Goal: Task Accomplishment & Management: Manage account settings

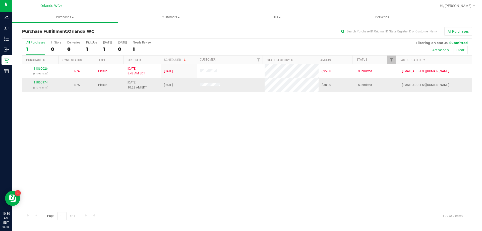
click at [39, 82] on link "11860974" at bounding box center [41, 83] width 14 height 4
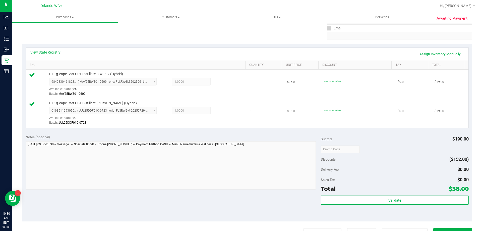
scroll to position [101, 0]
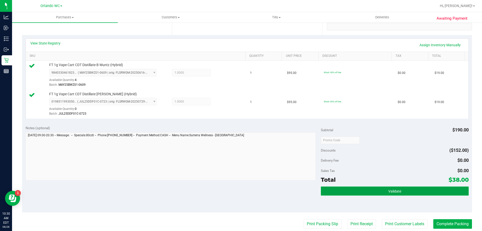
click at [339, 190] on button "Validate" at bounding box center [395, 190] width 148 height 9
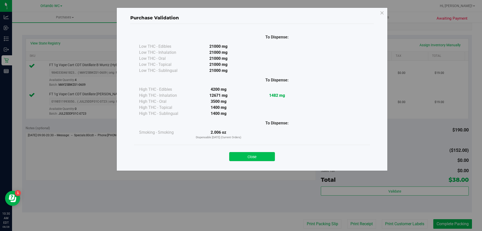
click at [265, 159] on button "Close" at bounding box center [252, 156] width 46 height 9
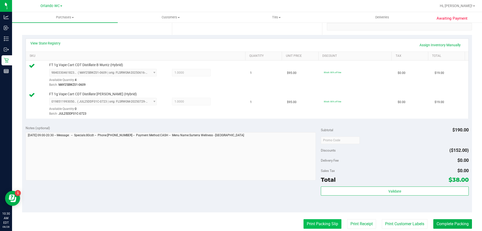
click at [318, 221] on button "Print Packing Slip" at bounding box center [323, 224] width 38 height 10
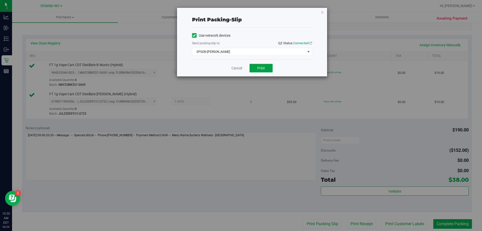
click at [269, 68] on button "Print" at bounding box center [261, 68] width 23 height 9
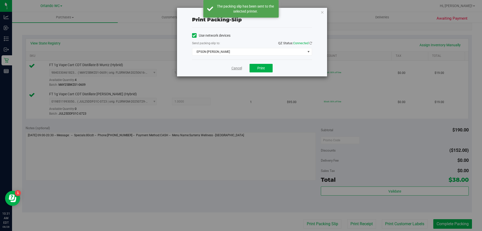
click at [235, 69] on link "Cancel" at bounding box center [237, 68] width 11 height 5
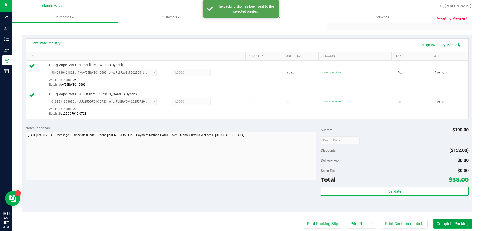
click at [463, 226] on button "Complete Packing" at bounding box center [453, 224] width 39 height 10
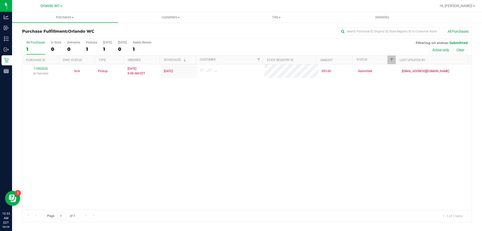
click at [59, 146] on div "11860026 (317661626) N/A Pickup 8/28/2025 8:48 AM EDT 8/28/2025 $95.00 Submitte…" at bounding box center [247, 136] width 450 height 145
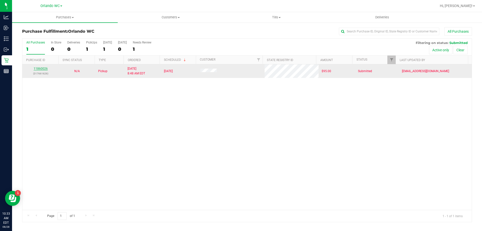
click at [42, 67] on link "11860026" at bounding box center [41, 69] width 14 height 4
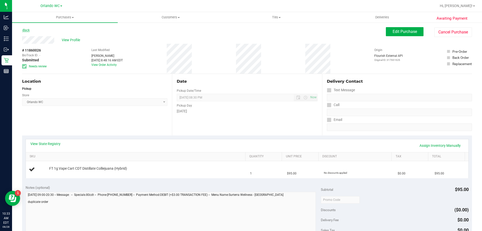
click at [27, 30] on link "Back" at bounding box center [26, 30] width 8 height 4
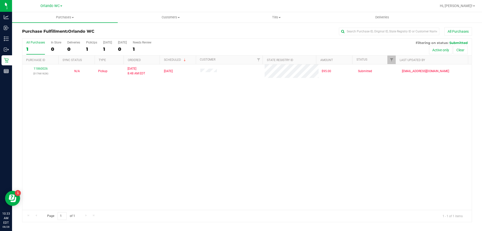
click at [149, 60] on th "Ordered" at bounding box center [142, 60] width 36 height 9
click at [168, 19] on span "Customers" at bounding box center [170, 17] width 105 height 5
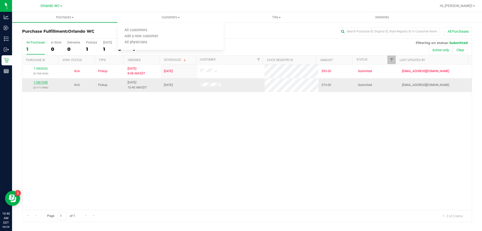
click at [43, 83] on link "11861058" at bounding box center [41, 83] width 14 height 4
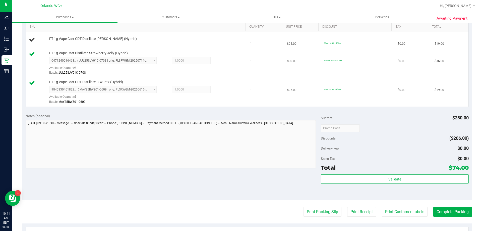
scroll to position [176, 0]
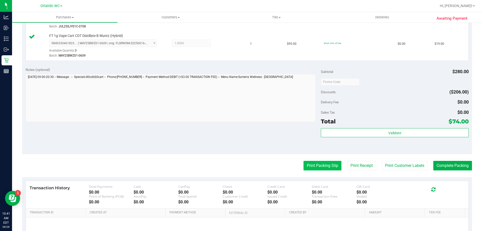
click at [316, 164] on button "Print Packing Slip" at bounding box center [323, 166] width 38 height 10
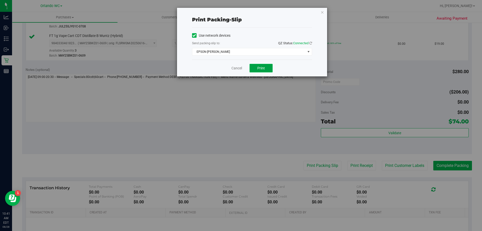
click at [267, 68] on button "Print" at bounding box center [261, 68] width 23 height 9
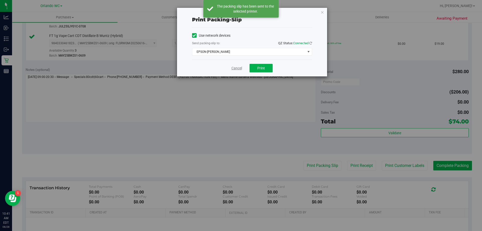
click at [238, 68] on link "Cancel" at bounding box center [237, 68] width 11 height 5
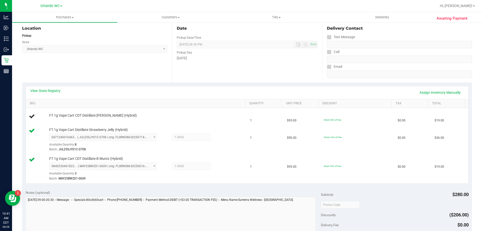
scroll to position [0, 0]
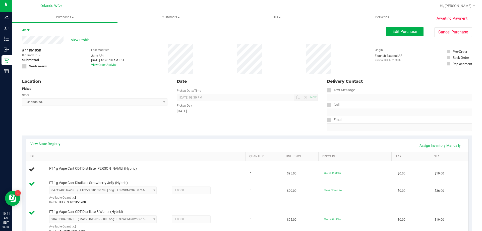
click at [45, 142] on link "View State Registry" at bounding box center [45, 143] width 30 height 5
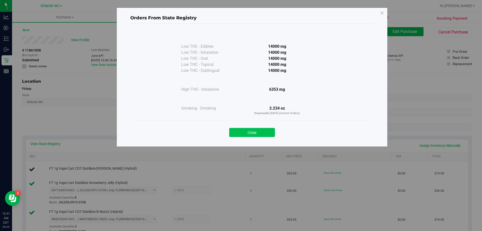
click at [260, 133] on button "Close" at bounding box center [252, 132] width 46 height 9
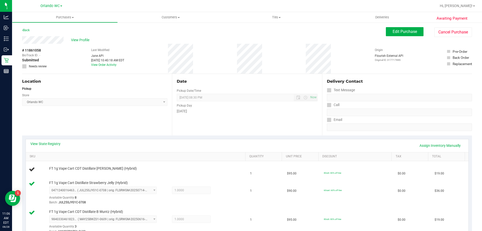
click at [112, 84] on div "Location" at bounding box center [94, 81] width 145 height 6
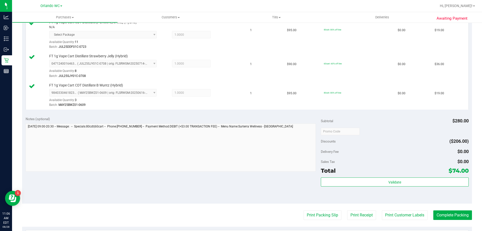
scroll to position [143, 0]
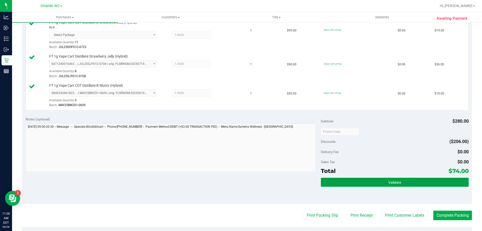
click at [392, 183] on span "Validate" at bounding box center [395, 182] width 13 height 4
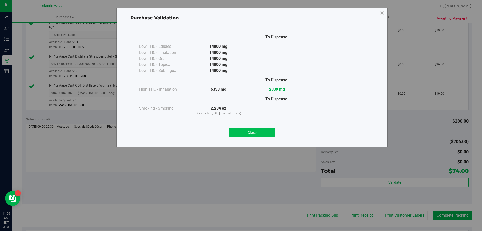
click at [258, 135] on button "Close" at bounding box center [252, 132] width 46 height 9
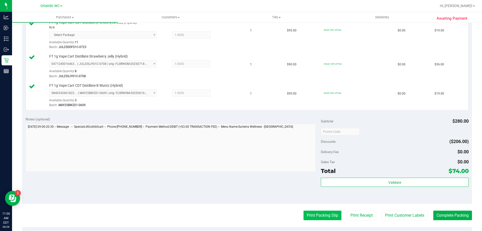
click at [317, 211] on button "Print Packing Slip" at bounding box center [323, 216] width 38 height 10
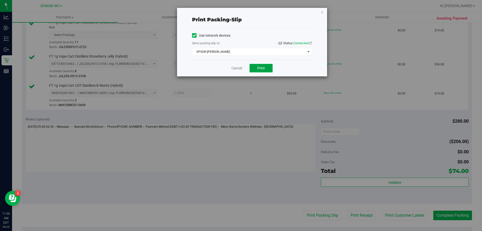
click at [262, 71] on button "Print" at bounding box center [261, 68] width 23 height 9
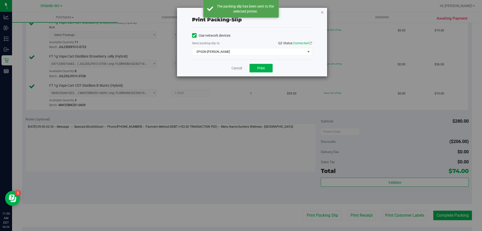
click at [322, 14] on icon "button" at bounding box center [323, 12] width 4 height 6
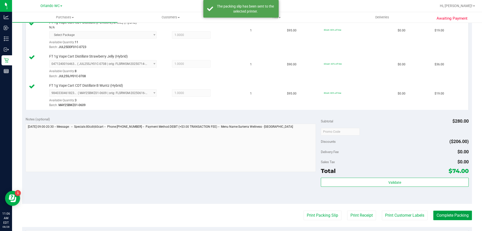
click at [447, 214] on button "Complete Packing" at bounding box center [453, 216] width 39 height 10
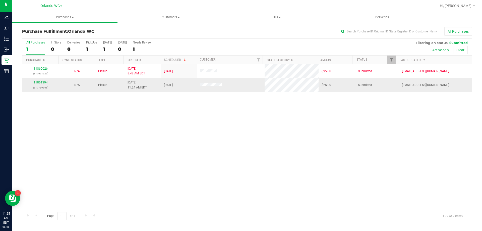
click at [43, 83] on link "11861394" at bounding box center [41, 83] width 14 height 4
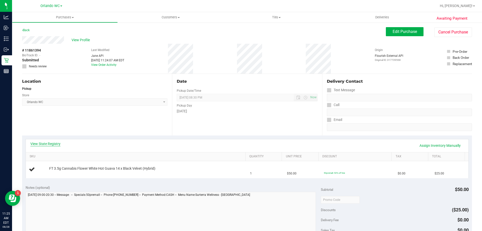
click at [44, 143] on link "View State Registry" at bounding box center [45, 143] width 30 height 5
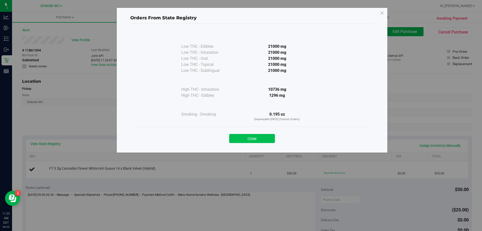
click at [249, 141] on button "Close" at bounding box center [252, 138] width 46 height 9
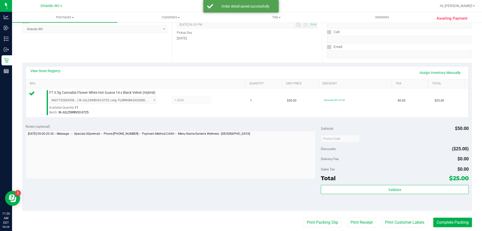
scroll to position [75, 0]
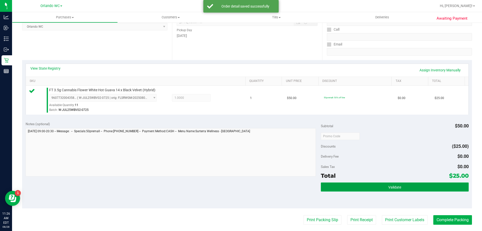
click at [373, 185] on button "Validate" at bounding box center [395, 186] width 148 height 9
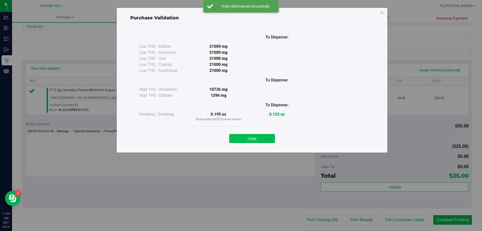
click at [255, 138] on button "Close" at bounding box center [252, 138] width 46 height 9
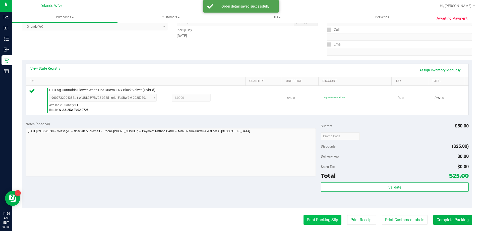
click at [313, 220] on button "Print Packing Slip" at bounding box center [323, 220] width 38 height 10
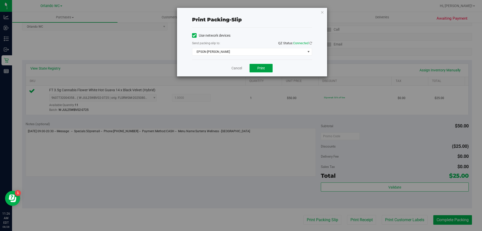
click at [263, 67] on span "Print" at bounding box center [262, 68] width 8 height 4
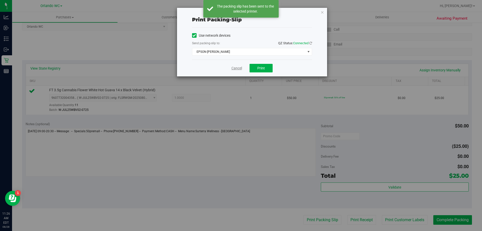
click at [238, 68] on link "Cancel" at bounding box center [237, 68] width 11 height 5
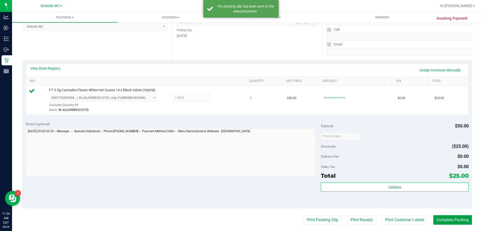
click at [450, 219] on button "Complete Packing" at bounding box center [453, 220] width 39 height 10
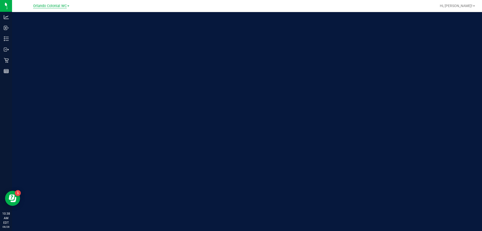
click at [43, 4] on span "Orlando Colonial WC" at bounding box center [50, 6] width 34 height 5
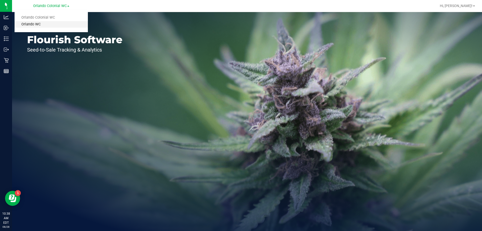
click at [33, 22] on link "Orlando WC" at bounding box center [51, 24] width 73 height 7
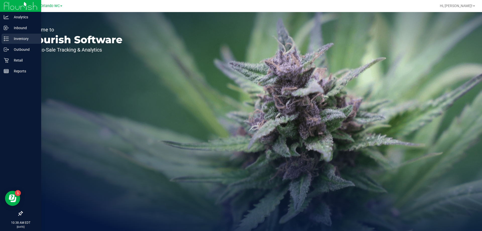
click at [9, 40] on p "Inventory" at bounding box center [24, 39] width 30 height 6
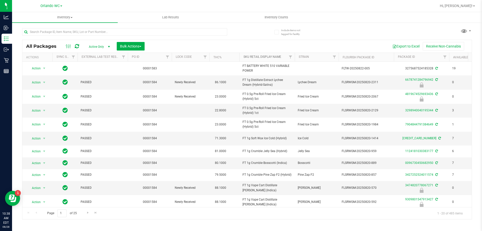
click at [267, 58] on link "Sku Retail Display Name" at bounding box center [263, 57] width 38 height 4
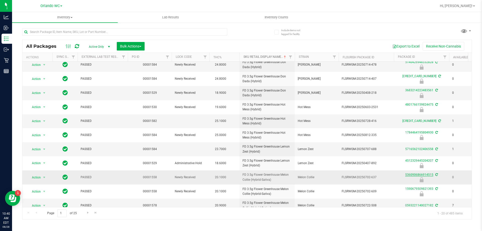
scroll to position [135, 0]
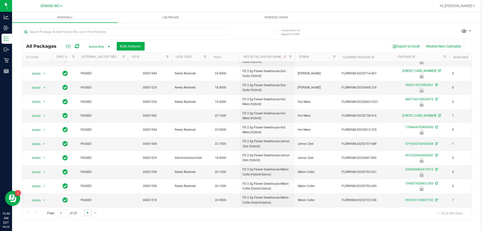
click at [87, 212] on span "Go to the next page" at bounding box center [88, 213] width 4 height 4
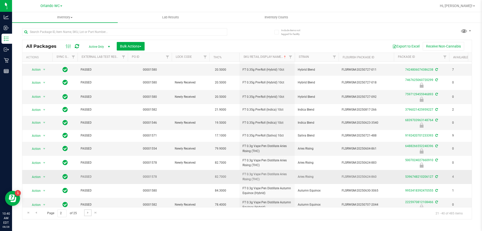
scroll to position [133, 0]
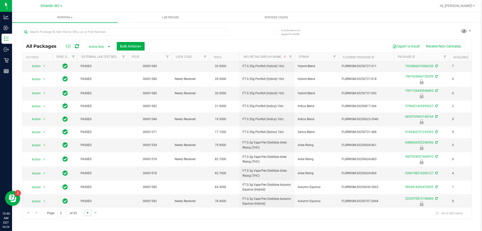
click at [87, 214] on span "Go to the next page" at bounding box center [88, 213] width 4 height 4
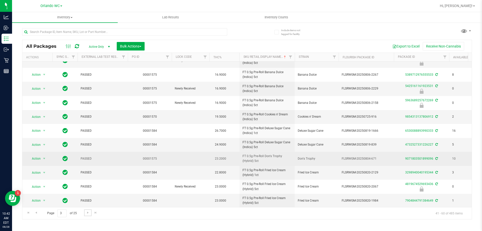
scroll to position [138, 0]
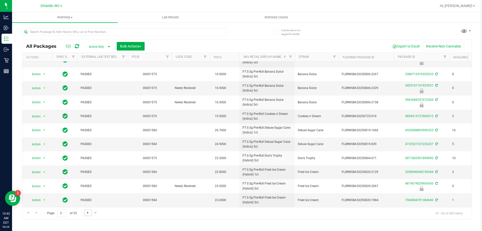
click at [88, 212] on span "Go to the next page" at bounding box center [88, 213] width 4 height 4
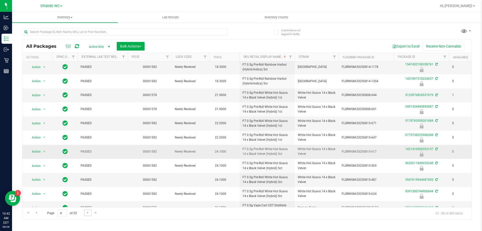
scroll to position [139, 0]
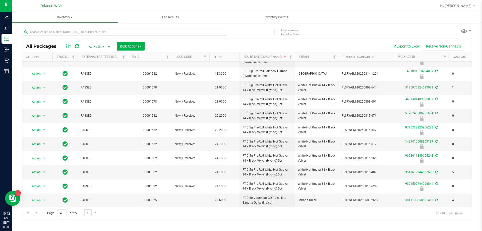
click at [87, 215] on link "Go to the next page" at bounding box center [87, 212] width 7 height 7
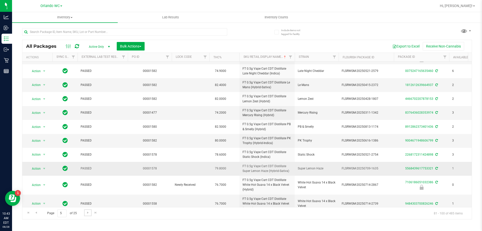
scroll to position [146, 0]
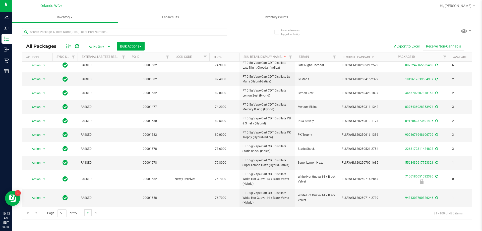
click at [85, 214] on link "Go to the next page" at bounding box center [87, 212] width 7 height 7
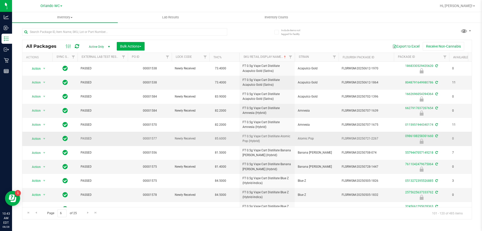
drag, startPoint x: 236, startPoint y: 137, endPoint x: 264, endPoint y: 141, distance: 28.5
click at [264, 141] on tr "Action Action Edit attributes Global inventory Locate package Package audit log…" at bounding box center [390, 139] width 736 height 14
copy tr "FT 0.5g Vape Cart Distillate Atomic Pop (Hybrid)"
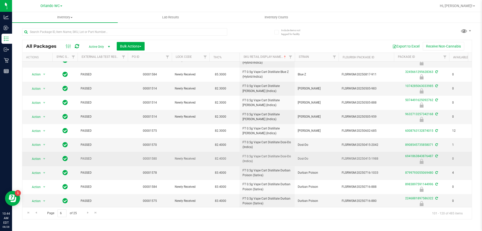
scroll to position [139, 0]
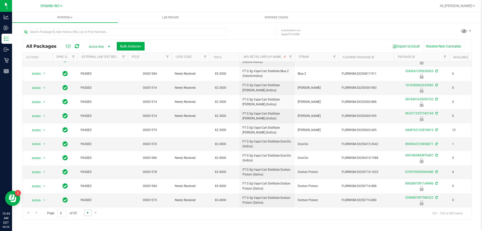
click at [88, 213] on span "Go to the next page" at bounding box center [88, 213] width 4 height 4
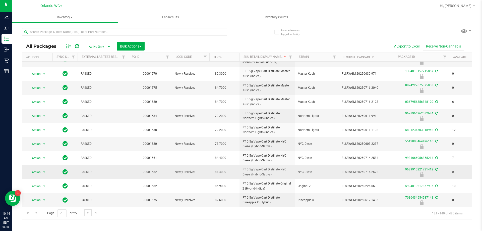
scroll to position [139, 0]
click at [87, 210] on link "Go to the next page" at bounding box center [87, 212] width 7 height 7
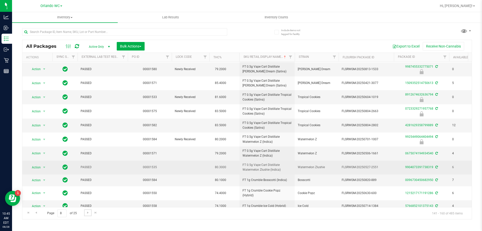
scroll to position [132, 0]
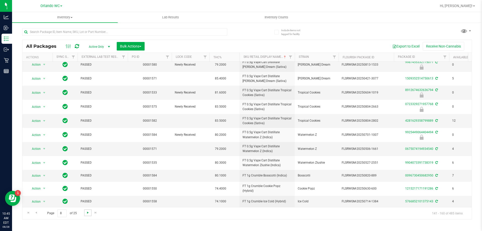
click at [86, 212] on span "Go to the next page" at bounding box center [88, 213] width 4 height 4
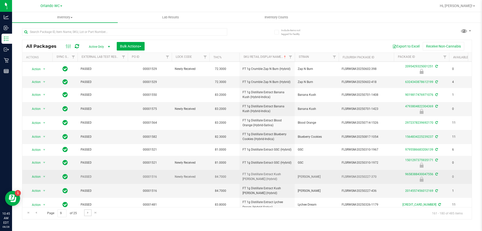
scroll to position [123, 0]
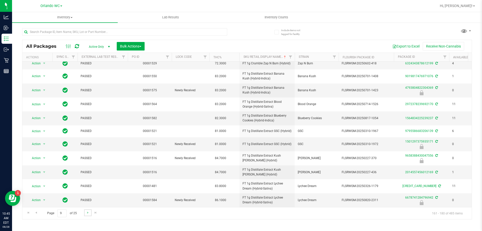
click at [85, 212] on link "Go to the next page" at bounding box center [87, 212] width 7 height 7
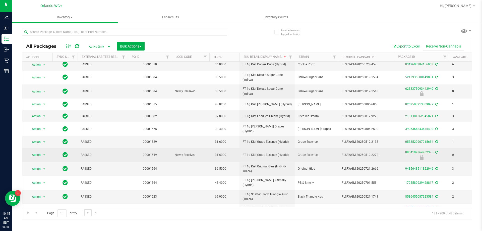
scroll to position [125, 0]
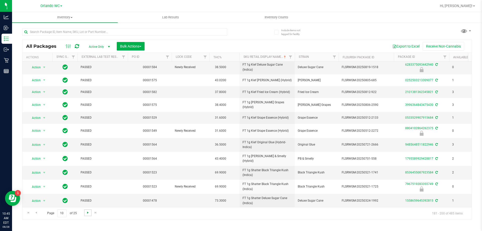
click at [87, 214] on span "Go to the next page" at bounding box center [88, 213] width 4 height 4
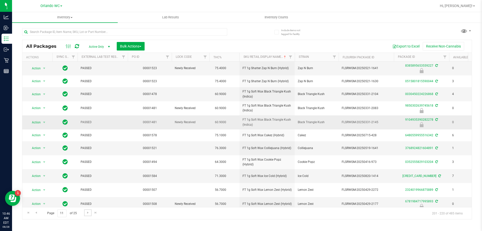
scroll to position [119, 0]
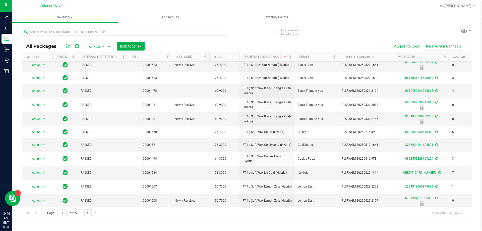
click at [86, 214] on span "Go to the next page" at bounding box center [88, 213] width 4 height 4
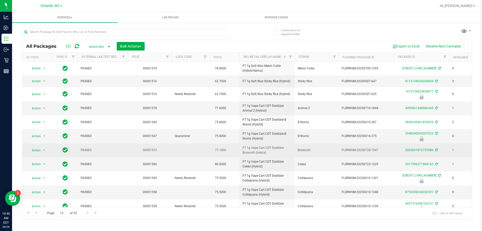
drag, startPoint x: 240, startPoint y: 147, endPoint x: 268, endPoint y: 154, distance: 28.5
click at [268, 154] on td "FT 1g Vape Cart CDT Distillate Bosscotti (Indica)" at bounding box center [267, 150] width 55 height 14
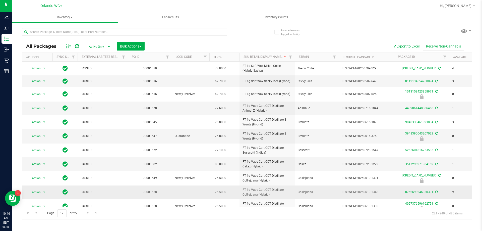
copy span "FT 1g Vape Cart CDT Distillate Bosscotti (Indica)"
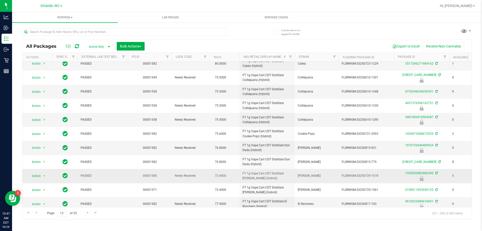
scroll to position [126, 0]
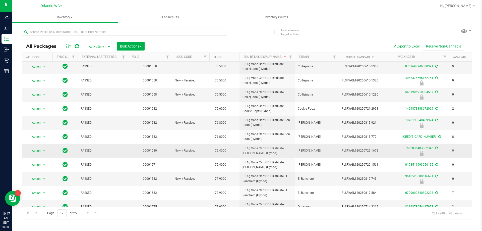
drag, startPoint x: 241, startPoint y: 145, endPoint x: 271, endPoint y: 154, distance: 31.3
click at [271, 154] on td "FT 1g Vape Cart CDT Distillate Dulce De Fresa (Hybrid)" at bounding box center [267, 151] width 55 height 14
copy span "FT 1g Vape Cart CDT Distillate Dulce De Fresa (Hybrid)"
click at [78, 30] on input "text" at bounding box center [124, 32] width 205 height 8
click at [69, 32] on input "text" at bounding box center [124, 32] width 205 height 8
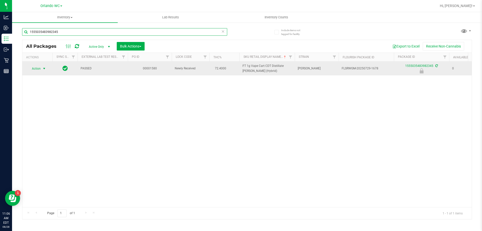
type input "1555035483982345"
click at [37, 69] on span "Action" at bounding box center [34, 68] width 14 height 7
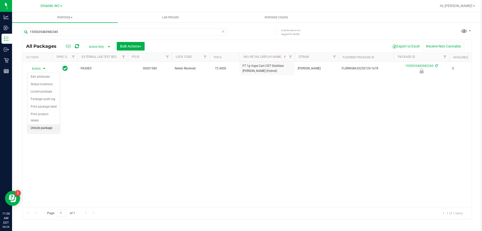
click at [42, 124] on li "Unlock package" at bounding box center [44, 128] width 32 height 8
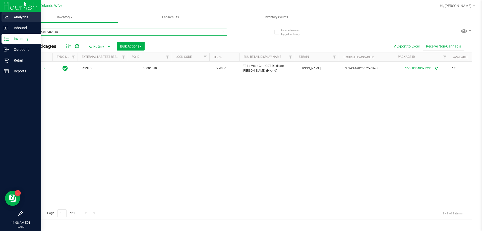
drag, startPoint x: 65, startPoint y: 32, endPoint x: 0, endPoint y: 17, distance: 66.8
click at [0, 25] on div "Analytics Inbound Inventory Outbound Retail Reports 11:08 AM EDT 08/28/2025 08/…" at bounding box center [241, 115] width 482 height 231
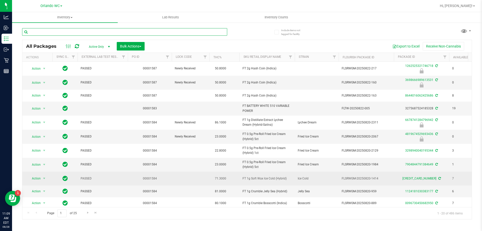
scroll to position [25, 0]
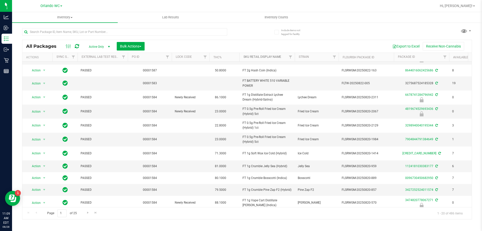
click at [263, 57] on link "Sku Retail Display Name" at bounding box center [263, 57] width 38 height 4
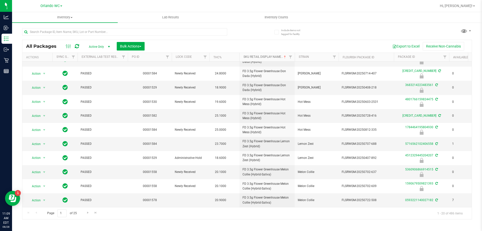
scroll to position [135, 0]
click at [64, 210] on input "1" at bounding box center [62, 213] width 9 height 8
type input "7"
click at [103, 223] on div "Inventory All packages All inventory Waste log Create inventory Lab Results Inv…" at bounding box center [247, 121] width 470 height 219
click at [188, 224] on div "Inventory All packages All inventory Waste log Create inventory Lab Results Inv…" at bounding box center [247, 121] width 470 height 219
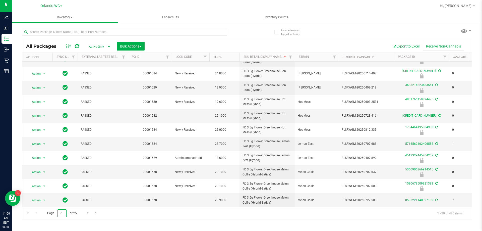
click at [65, 209] on input "7" at bounding box center [62, 213] width 9 height 8
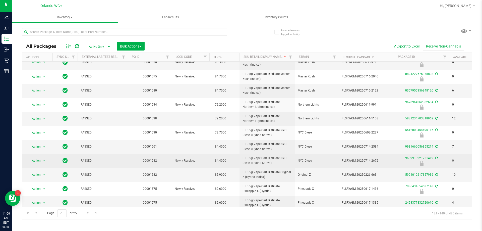
scroll to position [138, 0]
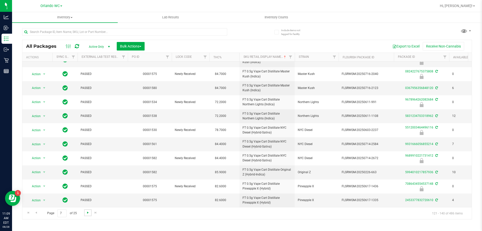
click at [88, 213] on span "Go to the next page" at bounding box center [88, 213] width 4 height 4
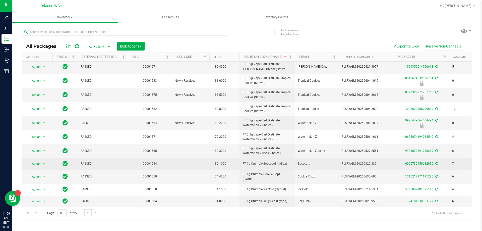
scroll to position [130, 0]
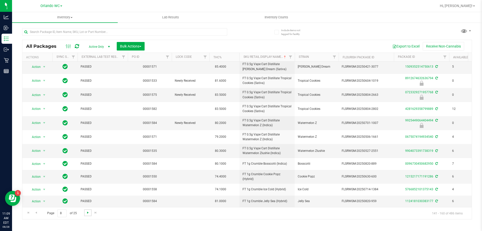
click at [86, 213] on span "Go to the next page" at bounding box center [88, 213] width 4 height 4
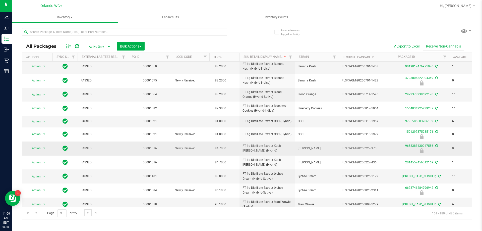
scroll to position [125, 0]
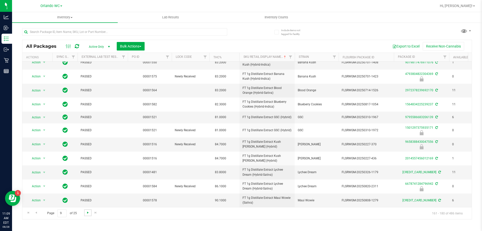
click at [89, 212] on span "Go to the next page" at bounding box center [88, 213] width 4 height 4
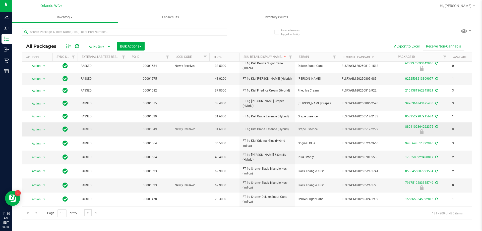
scroll to position [125, 0]
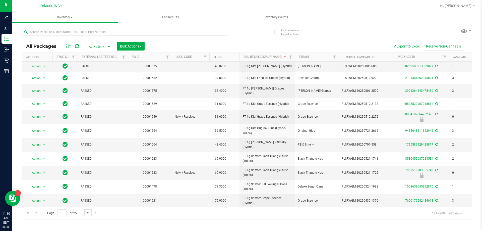
click at [87, 212] on span "Go to the next page" at bounding box center [88, 213] width 4 height 4
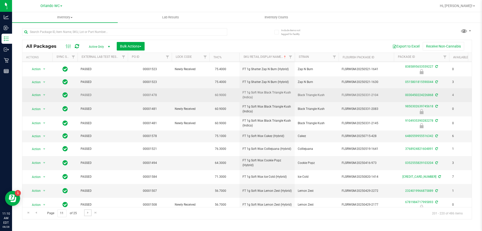
scroll to position [119, 0]
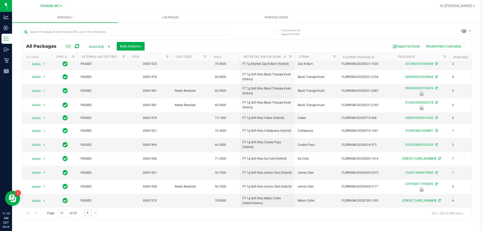
click at [87, 213] on span "Go to the next page" at bounding box center [88, 213] width 4 height 4
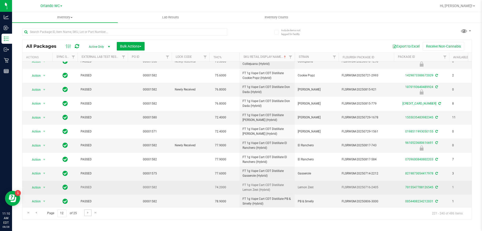
scroll to position [136, 0]
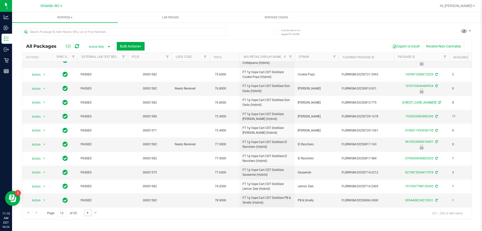
click at [86, 213] on span "Go to the next page" at bounding box center [88, 213] width 4 height 4
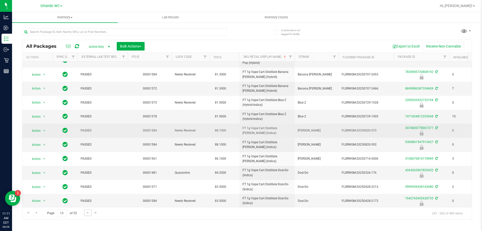
scroll to position [139, 0]
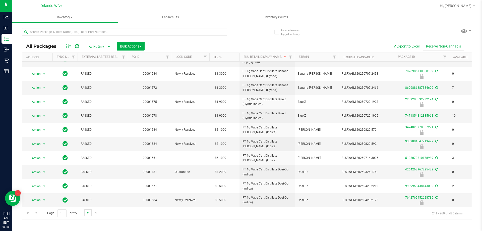
click at [87, 213] on span "Go to the next page" at bounding box center [88, 213] width 4 height 4
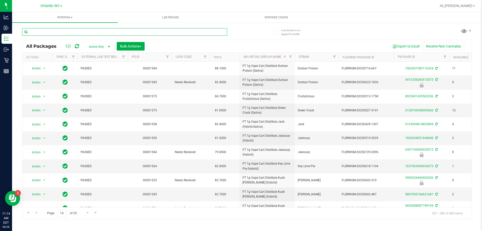
click at [41, 33] on input "text" at bounding box center [124, 32] width 205 height 8
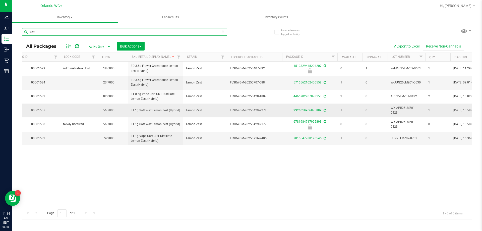
scroll to position [0, 112]
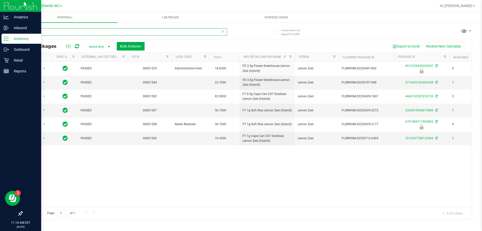
type input "zest"
drag, startPoint x: 45, startPoint y: 33, endPoint x: 0, endPoint y: 33, distance: 44.7
click at [3, 33] on div "Analytics Inbound Inventory Outbound Retail Reports 11:27 AM EDT 08/28/2025 08/…" at bounding box center [241, 115] width 482 height 231
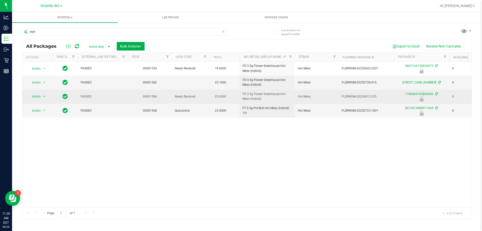
drag, startPoint x: 242, startPoint y: 93, endPoint x: 265, endPoint y: 101, distance: 24.1
click at [265, 101] on td "FD 3.5g Flower Greenhouse Hot Mess (Hybrid)" at bounding box center [267, 97] width 55 height 14
copy span "FD 3.5g Flower Greenhouse Hot Mess (Hybrid)"
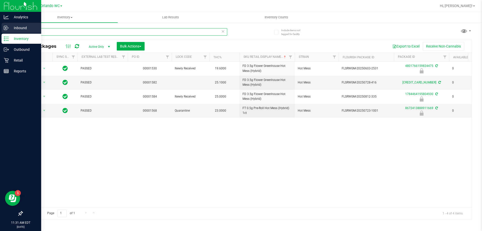
drag, startPoint x: 88, startPoint y: 34, endPoint x: 0, endPoint y: 27, distance: 88.0
click at [0, 27] on div "Analytics Inbound Inventory Outbound Retail Reports 11:31 AM EDT 08/28/2025 08/…" at bounding box center [241, 115] width 482 height 231
paste input "FT 7g Ground Flower (Hybrid)"
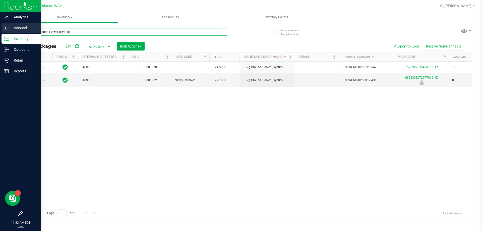
drag, startPoint x: 81, startPoint y: 31, endPoint x: 0, endPoint y: 30, distance: 80.7
click at [0, 30] on div "Analytics Inbound Inventory Outbound Retail Reports 11:33 AM EDT 08/28/2025 08/…" at bounding box center [241, 115] width 482 height 231
paste input "SW 5mg Watermelon Lozenge Relief (1:9 CBD:THC) 20ct"
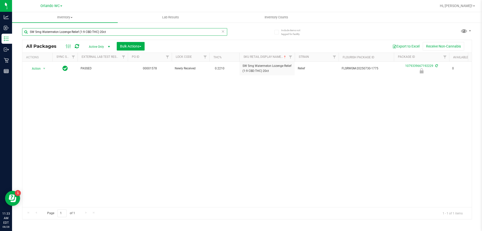
type input "SW 5mg Watermelon Lozenge Relief (1:9 CBD:THC) 20ct"
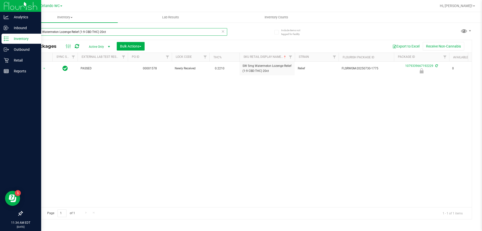
drag, startPoint x: 111, startPoint y: 32, endPoint x: 0, endPoint y: 39, distance: 111.6
click at [0, 39] on div "Analytics Inbound Inventory Outbound Retail Reports 11:34 AM EDT 08/28/2025 08/…" at bounding box center [241, 115] width 482 height 231
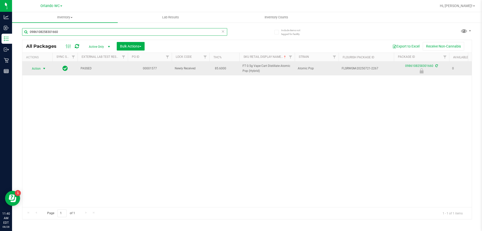
type input "0986108258301660"
click at [35, 69] on span "Action" at bounding box center [34, 68] width 14 height 7
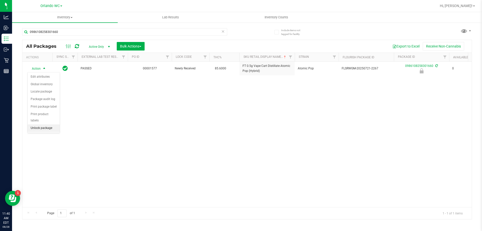
click at [50, 124] on li "Unlock package" at bounding box center [44, 128] width 32 height 8
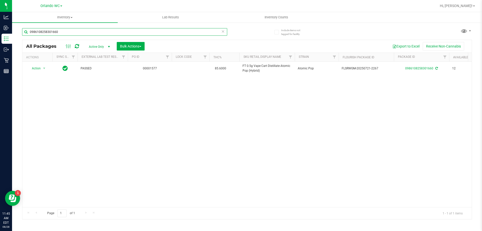
click at [84, 32] on input "0986108258301660" at bounding box center [124, 32] width 205 height 8
type input "0"
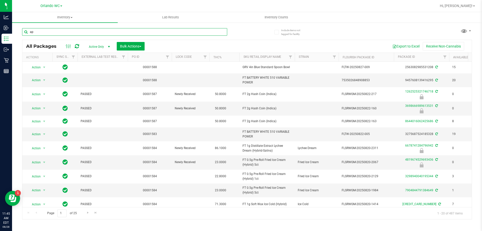
type input "a"
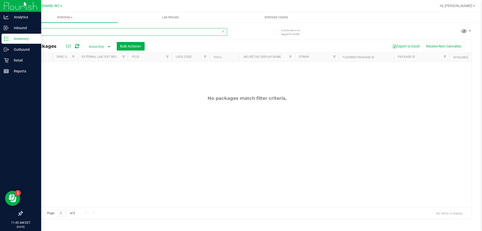
type input "little"
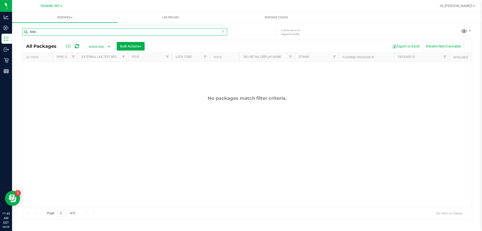
click at [42, 33] on input "little" at bounding box center [124, 32] width 205 height 8
type input "l"
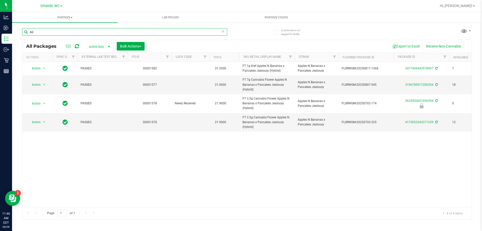
type input "a"
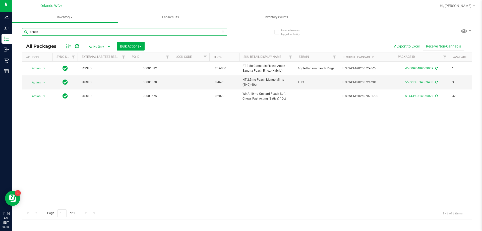
type input "peach"
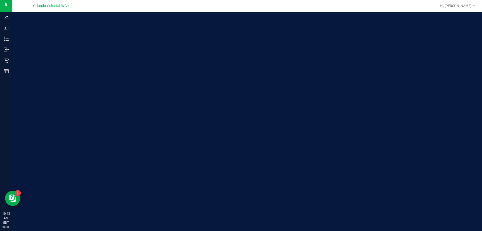
click at [57, 7] on span "Orlando Colonial WC" at bounding box center [50, 6] width 34 height 5
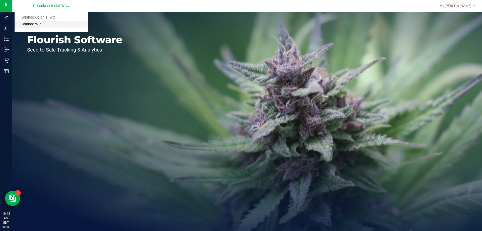
click at [43, 23] on link "Orlando WC" at bounding box center [51, 24] width 73 height 7
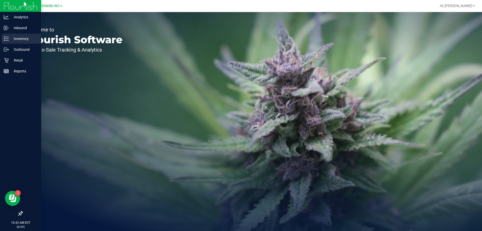
click at [7, 41] on div "Inventory" at bounding box center [22, 39] width 40 height 10
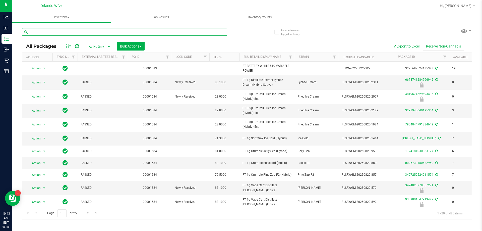
click at [74, 32] on input "text" at bounding box center [124, 32] width 205 height 8
paste input "FT 0.5g Vape Cart Distillate Atomic Pop (Hybrid)"
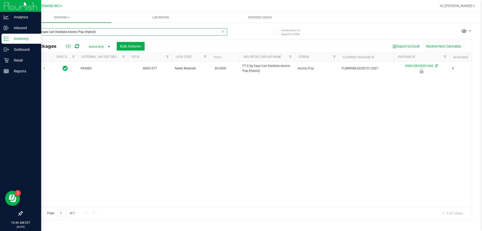
drag, startPoint x: 103, startPoint y: 31, endPoint x: 0, endPoint y: 40, distance: 103.1
click at [0, 38] on div "Analytics Inbound Inventory Outbound Retail Reports 10:46 AM EDT 08/28/2025 08/…" at bounding box center [241, 115] width 482 height 231
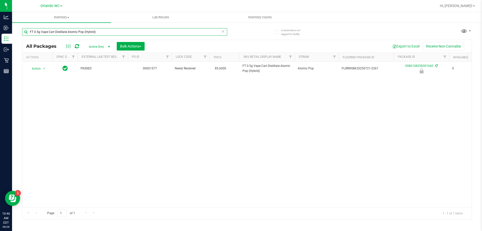
paste input "FT 1g Vape Cart CDT Distillate Bosscotti (Indica"
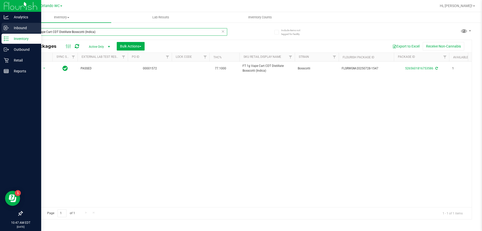
drag, startPoint x: 102, startPoint y: 32, endPoint x: 0, endPoint y: 32, distance: 102.0
click at [0, 32] on div "Analytics Inbound Inventory Outbound Retail Reports 10:47 AM EDT 08/28/2025 08/…" at bounding box center [241, 115] width 482 height 231
paste input "Dulce De Fresa (Hybrid"
type input "FT 1g Vape Cart CDT Distillate [PERSON_NAME] (Hybrid)"
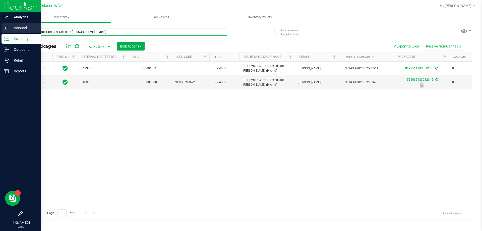
drag, startPoint x: 105, startPoint y: 32, endPoint x: 0, endPoint y: 31, distance: 104.8
click at [0, 31] on div "Analytics Inbound Inventory Outbound Retail Reports 11:08 AM EDT 08/28/2025 08/…" at bounding box center [241, 115] width 482 height 231
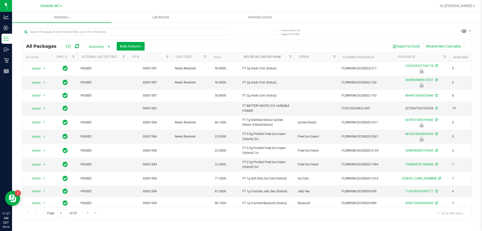
click at [273, 56] on link "Sku Retail Display Name" at bounding box center [263, 57] width 38 height 4
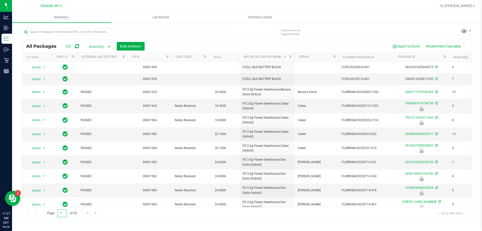
click at [64, 212] on input "1" at bounding box center [62, 213] width 9 height 8
type input "10"
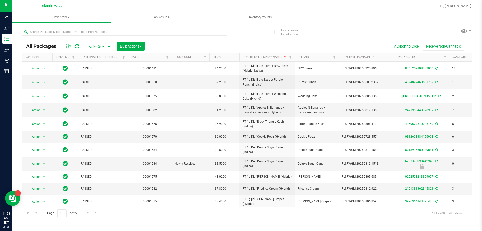
click at [116, 225] on div "Inventory All packages All inventory Waste log Create inventory Lab Results Inv…" at bounding box center [247, 121] width 470 height 219
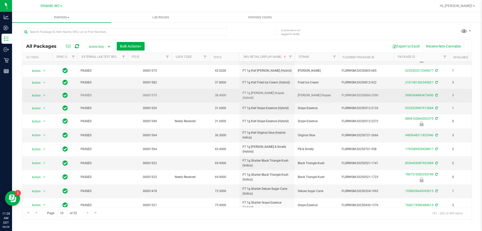
scroll to position [122, 0]
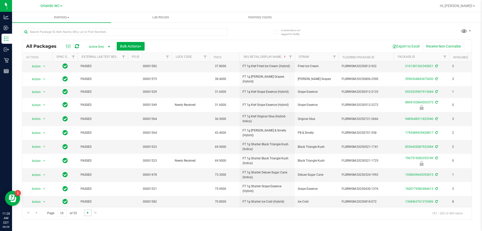
click at [86, 214] on span "Go to the next page" at bounding box center [88, 213] width 4 height 4
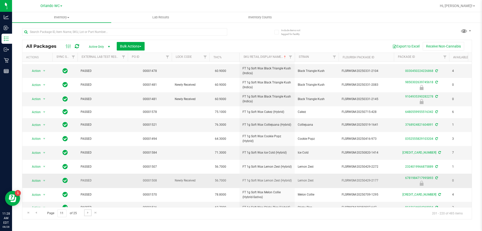
scroll to position [119, 0]
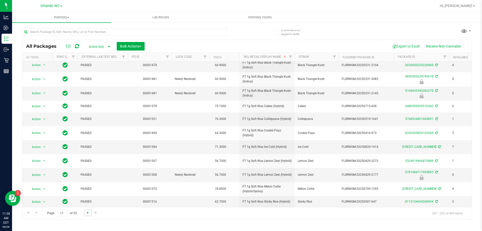
click at [86, 214] on span "Go to the next page" at bounding box center [88, 213] width 4 height 4
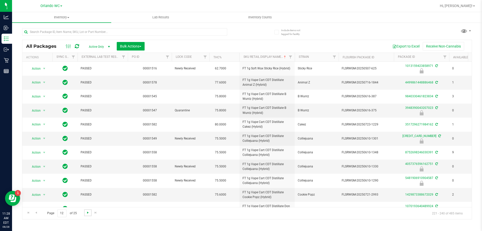
click at [86, 213] on span "Go to the next page" at bounding box center [88, 213] width 4 height 4
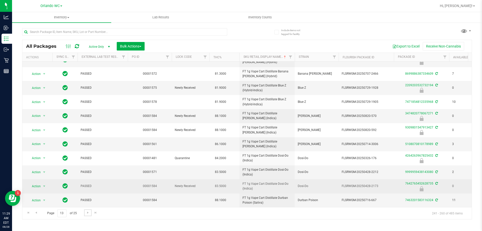
scroll to position [139, 0]
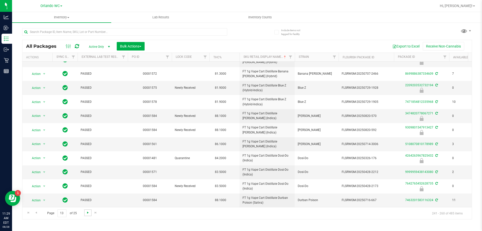
click at [86, 214] on span "Go to the next page" at bounding box center [88, 213] width 4 height 4
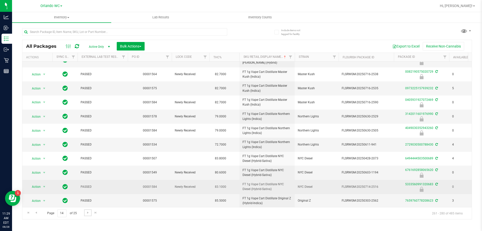
scroll to position [138, 0]
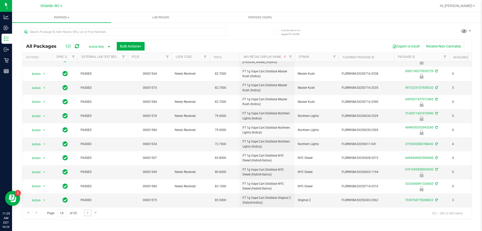
click at [85, 212] on link "Go to the next page" at bounding box center [87, 212] width 7 height 7
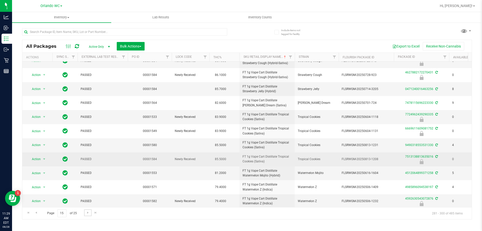
scroll to position [139, 0]
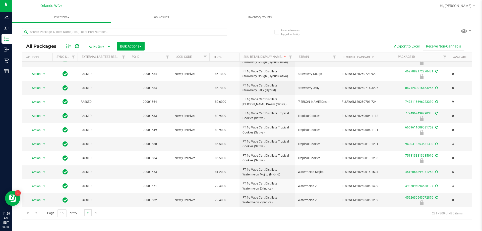
click at [85, 213] on link "Go to the next page" at bounding box center [87, 212] width 7 height 7
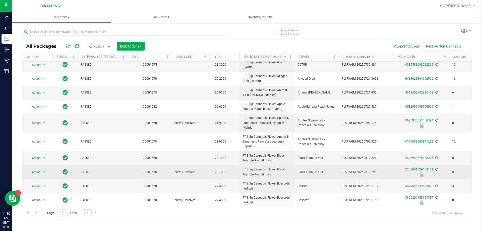
scroll to position [141, 0]
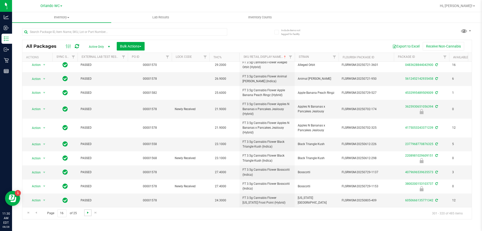
click at [89, 213] on span "Go to the next page" at bounding box center [88, 213] width 4 height 4
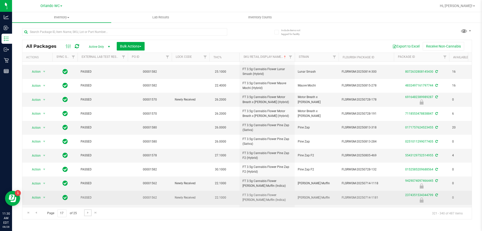
scroll to position [138, 0]
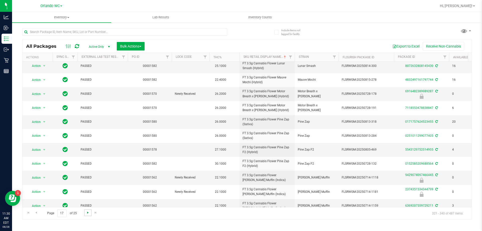
click at [86, 213] on span "Go to the next page" at bounding box center [88, 213] width 4 height 4
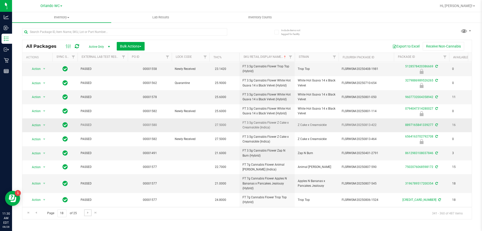
scroll to position [141, 0]
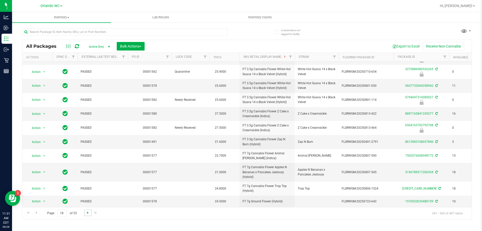
click at [87, 214] on span "Go to the next page" at bounding box center [88, 213] width 4 height 4
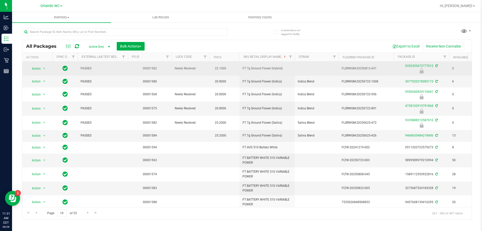
drag, startPoint x: 240, startPoint y: 68, endPoint x: 285, endPoint y: 69, distance: 45.2
click at [285, 69] on td "FT 7g Ground Flower (Hybrid)" at bounding box center [267, 69] width 55 height 14
copy span "FT 7g Ground Flower (Hybrid)"
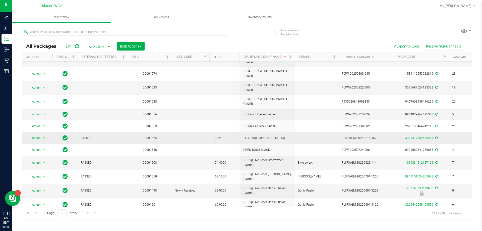
scroll to position [123, 0]
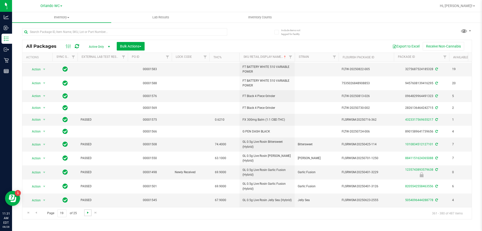
click at [87, 213] on span "Go to the next page" at bounding box center [88, 213] width 4 height 4
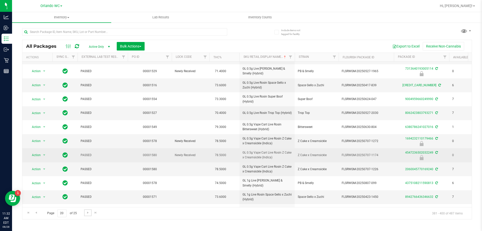
scroll to position [124, 0]
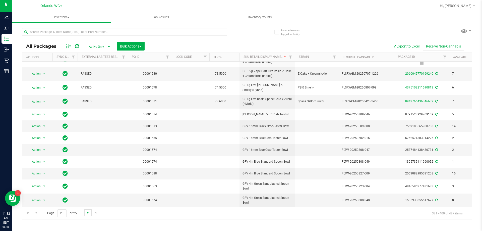
click at [88, 214] on span "Go to the next page" at bounding box center [88, 213] width 4 height 4
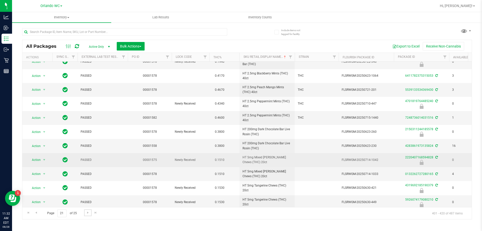
scroll to position [136, 0]
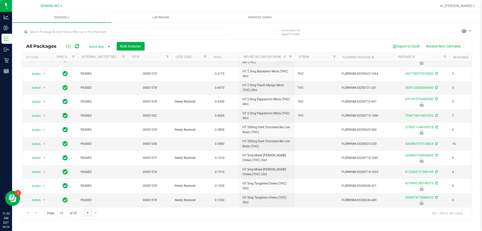
click at [86, 213] on span "Go to the next page" at bounding box center [88, 213] width 4 height 4
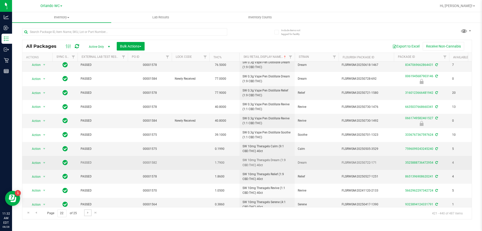
scroll to position [124, 0]
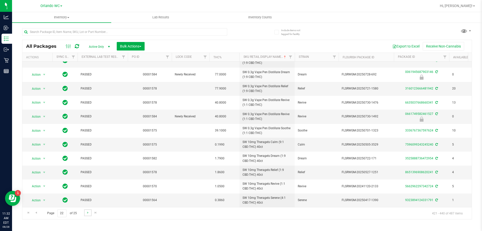
click at [89, 215] on link "Go to the next page" at bounding box center [87, 212] width 7 height 7
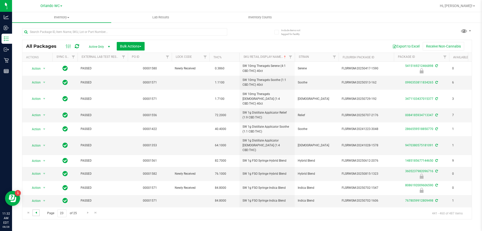
click at [37, 213] on span "Go to the previous page" at bounding box center [36, 213] width 4 height 4
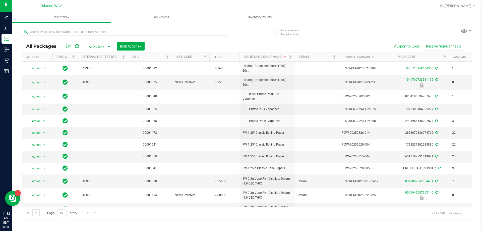
scroll to position [124, 0]
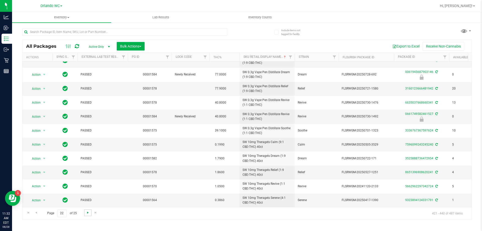
click at [88, 214] on span "Go to the next page" at bounding box center [88, 213] width 4 height 4
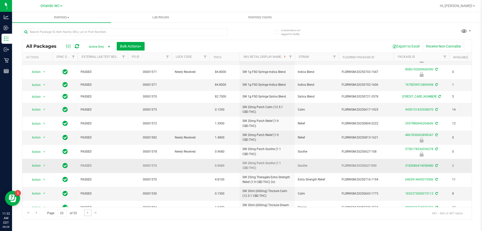
scroll to position [131, 0]
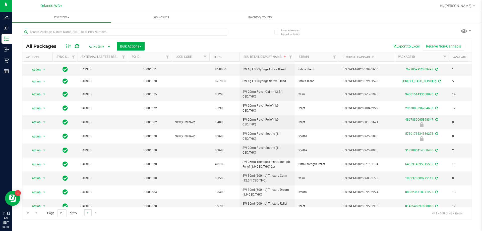
click at [85, 213] on link "Go to the next page" at bounding box center [87, 212] width 7 height 7
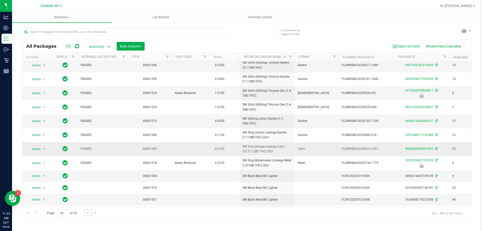
scroll to position [25, 0]
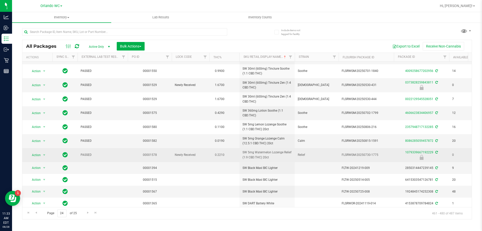
drag, startPoint x: 234, startPoint y: 153, endPoint x: 273, endPoint y: 158, distance: 39.2
click at [273, 158] on tr "Action Action Edit attributes Global inventory Locate package Package audit log…" at bounding box center [390, 155] width 736 height 14
copy tr "SW 5mg Watermelon Lozenge Relief (1:9 CBD:THC) 20ct"
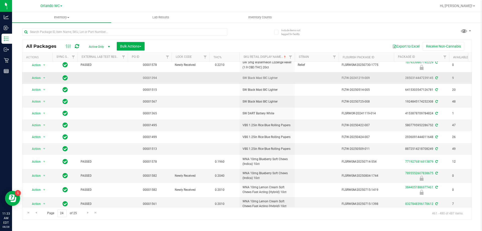
scroll to position [122, 0]
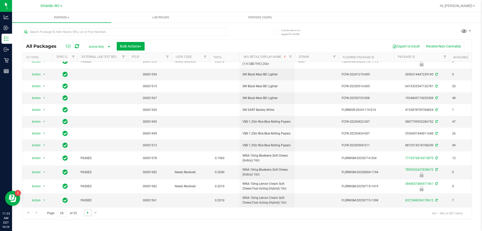
click at [88, 212] on span "Go to the next page" at bounding box center [88, 213] width 4 height 4
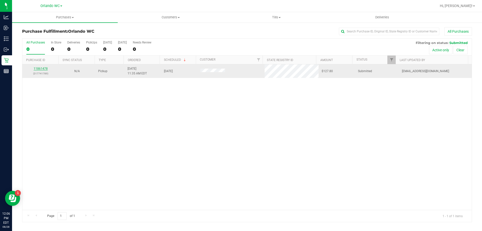
click at [45, 67] on link "11861478" at bounding box center [41, 69] width 14 height 4
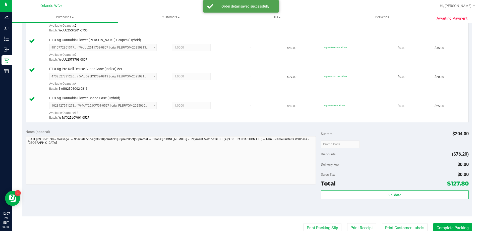
scroll to position [196, 0]
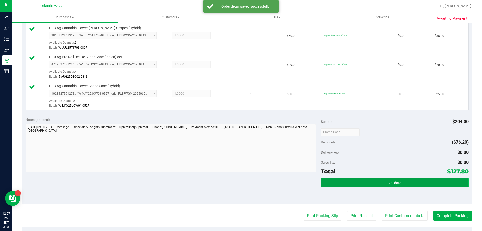
click at [385, 182] on button "Validate" at bounding box center [395, 182] width 148 height 9
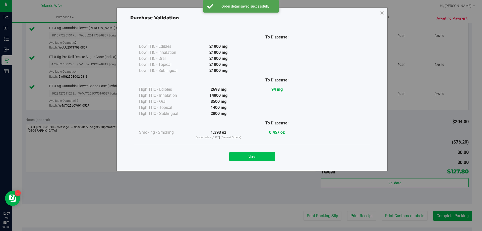
click at [264, 155] on button "Close" at bounding box center [252, 156] width 46 height 9
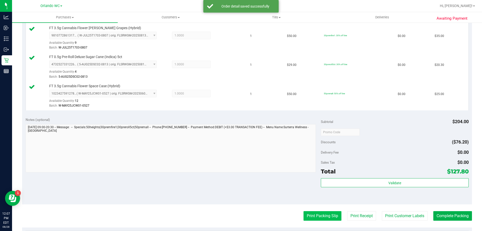
click at [309, 217] on button "Print Packing Slip" at bounding box center [323, 216] width 38 height 10
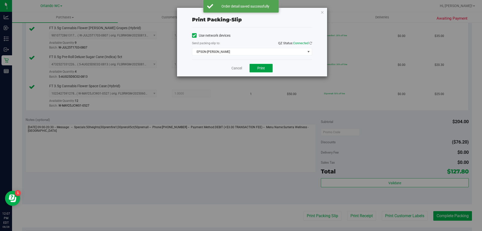
click at [262, 70] on span "Print" at bounding box center [262, 68] width 8 height 4
click at [239, 66] on link "Cancel" at bounding box center [237, 68] width 11 height 5
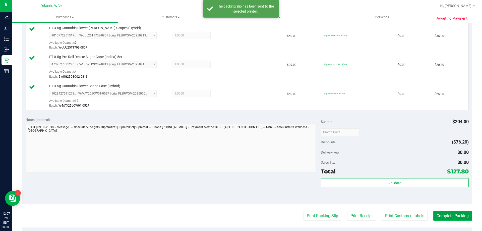
click at [461, 219] on button "Complete Packing" at bounding box center [453, 216] width 39 height 10
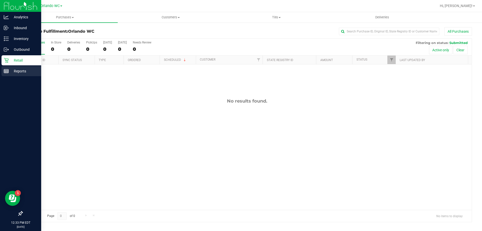
click at [11, 72] on p "Reports" at bounding box center [24, 71] width 30 height 6
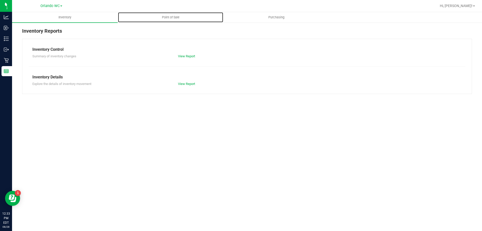
click at [174, 16] on span "Point of Sale" at bounding box center [170, 17] width 31 height 5
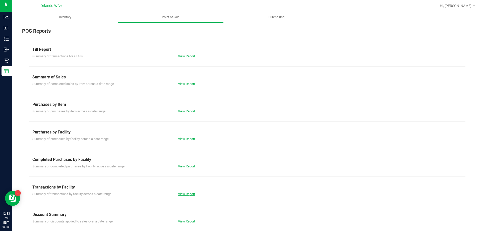
click at [185, 193] on link "View Report" at bounding box center [186, 194] width 17 height 4
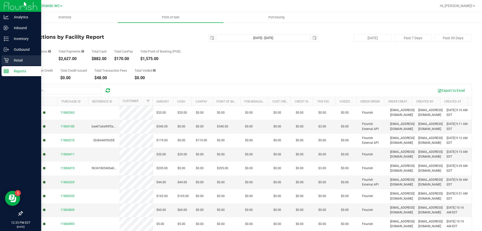
click at [23, 58] on p "Retail" at bounding box center [24, 60] width 30 height 6
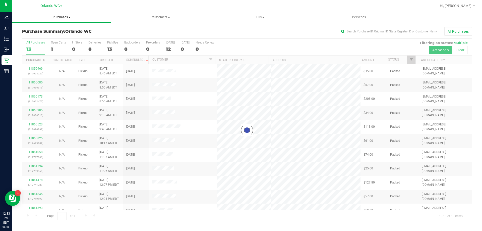
click at [56, 20] on uib-tab-heading "Purchases Summary of purchases Fulfillment All purchases" at bounding box center [61, 17] width 99 height 11
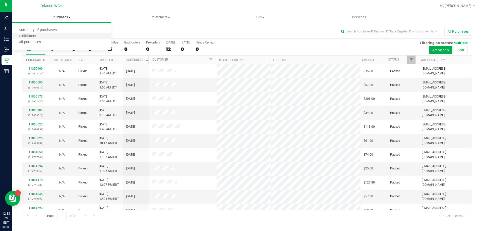
click at [53, 36] on li "Fulfillment" at bounding box center [61, 36] width 99 height 6
